Goal: Transaction & Acquisition: Purchase product/service

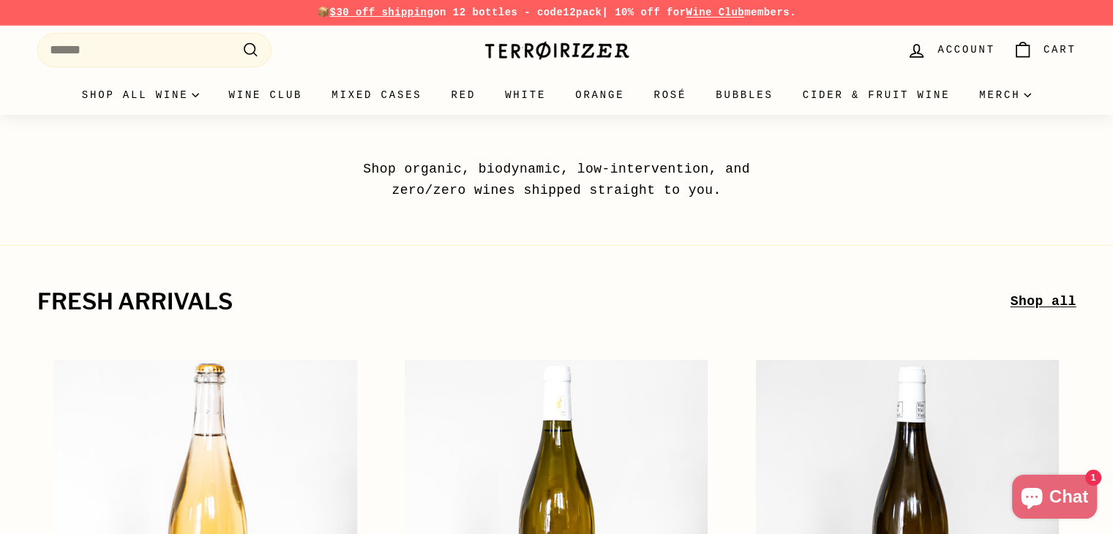
click at [1041, 302] on link "Shop all" at bounding box center [1043, 301] width 66 height 21
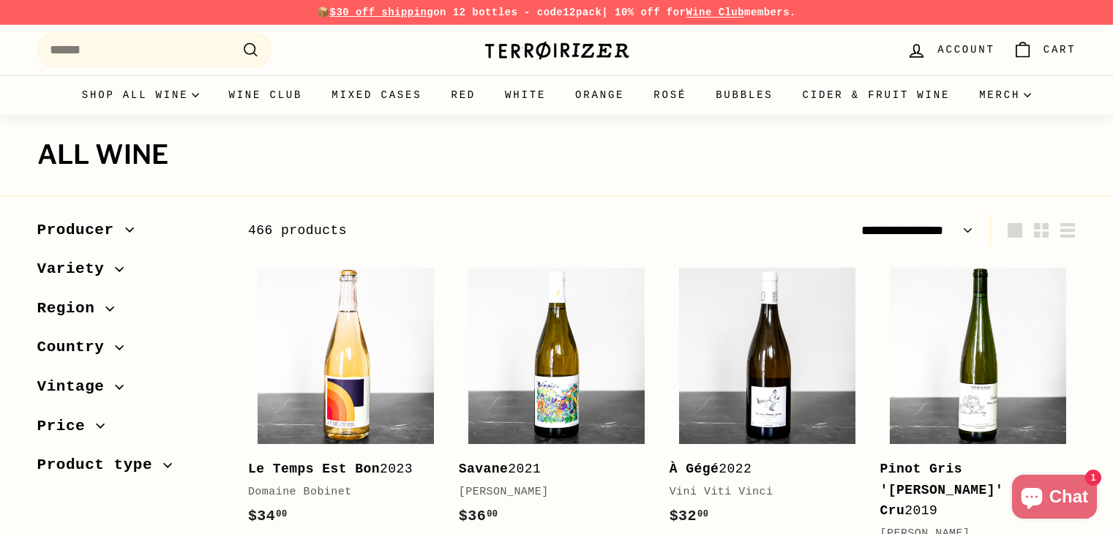
select select "**********"
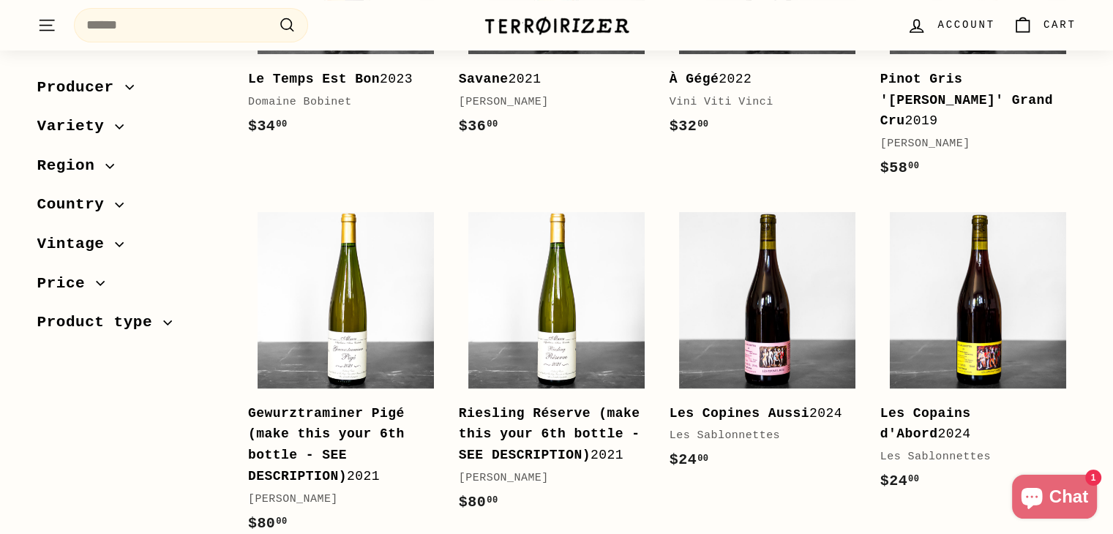
scroll to position [146, 0]
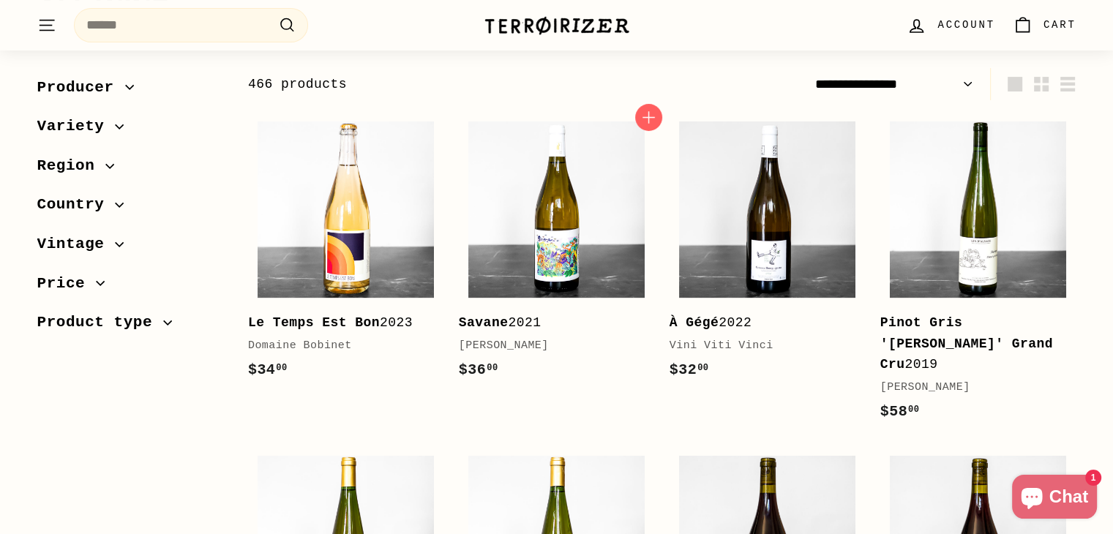
click at [509, 326] on div "Savane 2021" at bounding box center [549, 322] width 181 height 21
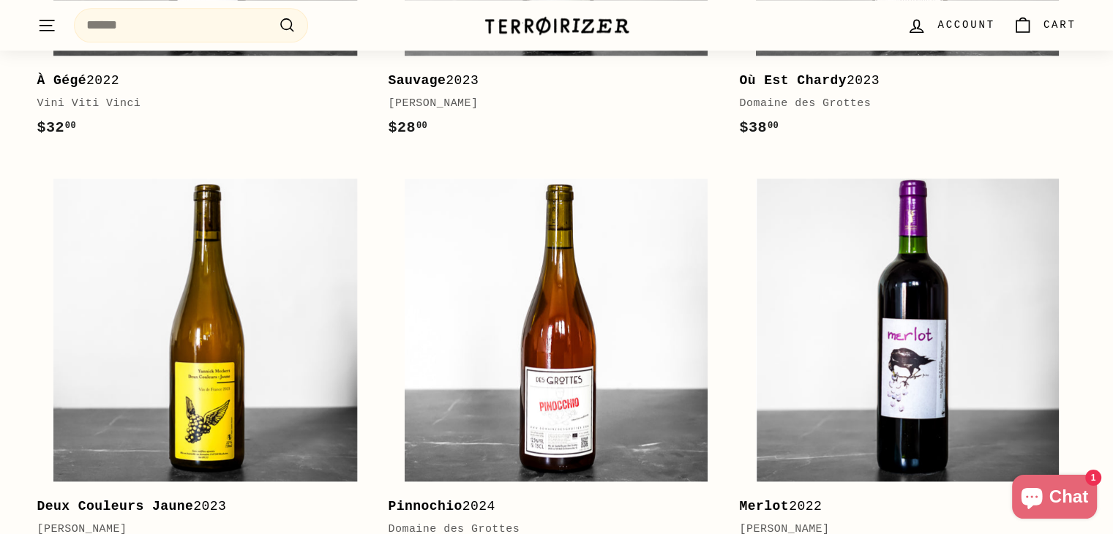
scroll to position [1903, 0]
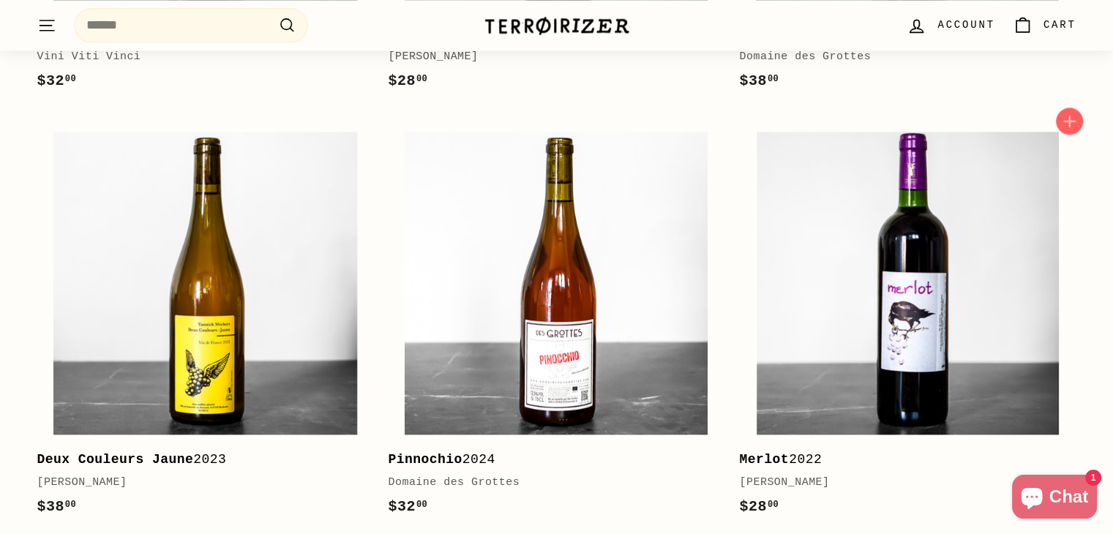
click at [797, 449] on div "Merlot 2022" at bounding box center [900, 459] width 322 height 21
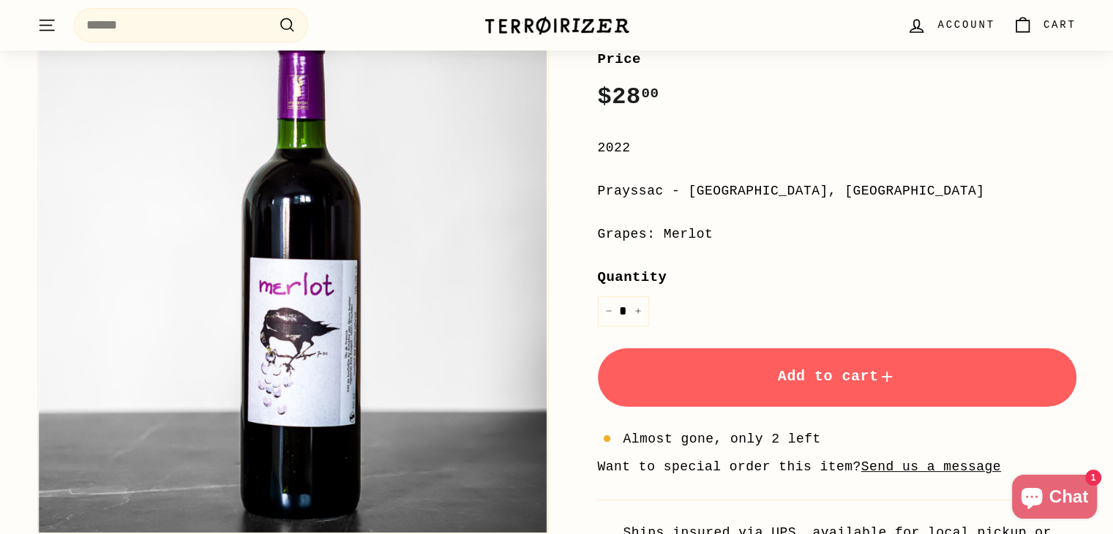
scroll to position [487, 0]
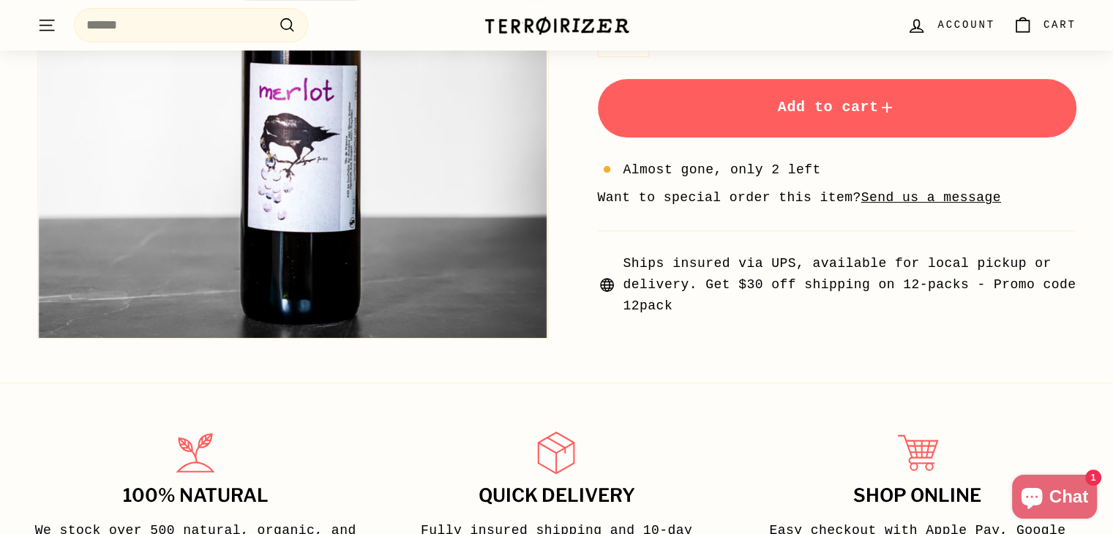
click at [327, 172] on button "Zoom" at bounding box center [293, 83] width 510 height 510
